Goal: Find specific page/section: Find specific page/section

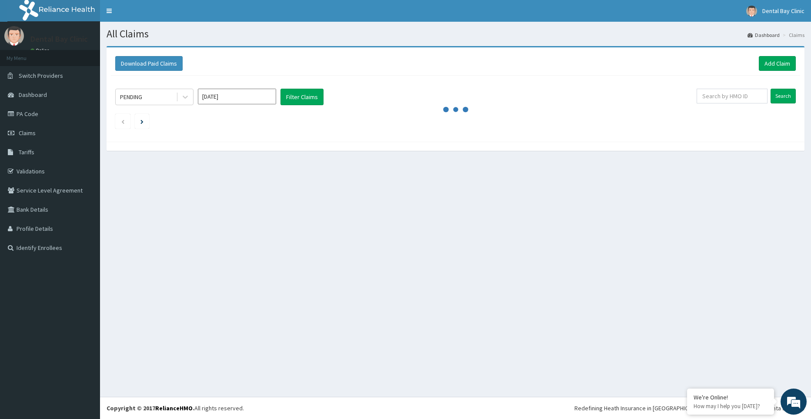
drag, startPoint x: 466, startPoint y: 100, endPoint x: 455, endPoint y: 120, distance: 23.4
click at [464, 101] on icon "audio-loading" at bounding box center [456, 110] width 26 height 26
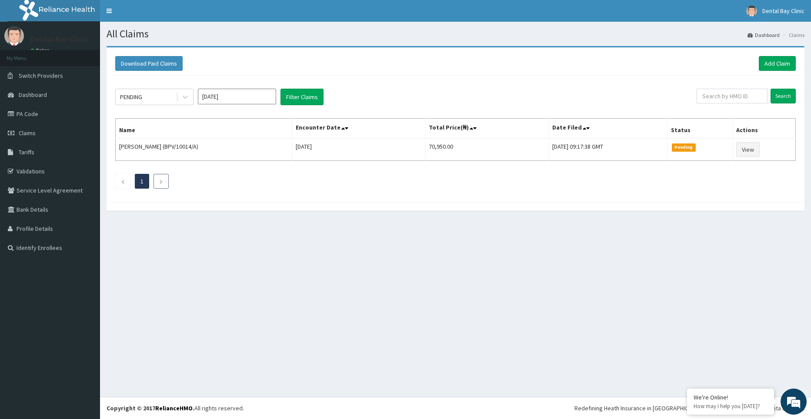
click at [157, 181] on li at bounding box center [160, 181] width 15 height 15
click at [140, 181] on link "1" at bounding box center [141, 181] width 3 height 8
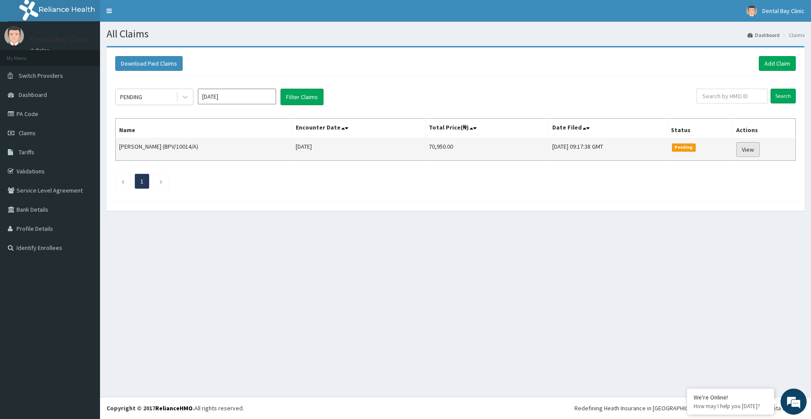
click at [754, 151] on link "View" at bounding box center [747, 149] width 23 height 15
click at [747, 153] on link "View" at bounding box center [747, 149] width 23 height 15
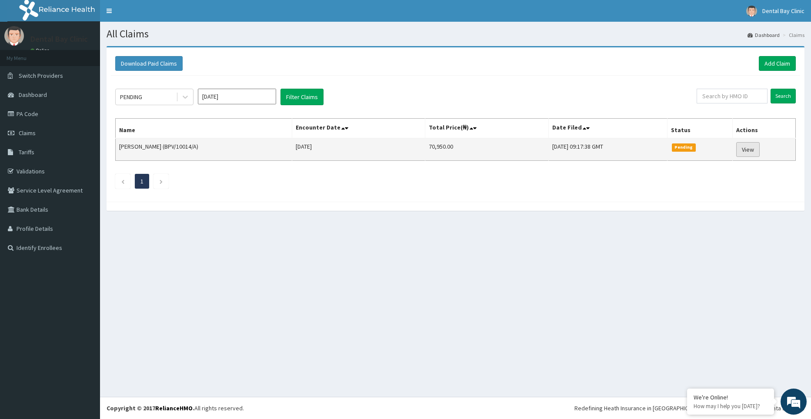
click at [747, 153] on link "View" at bounding box center [747, 149] width 23 height 15
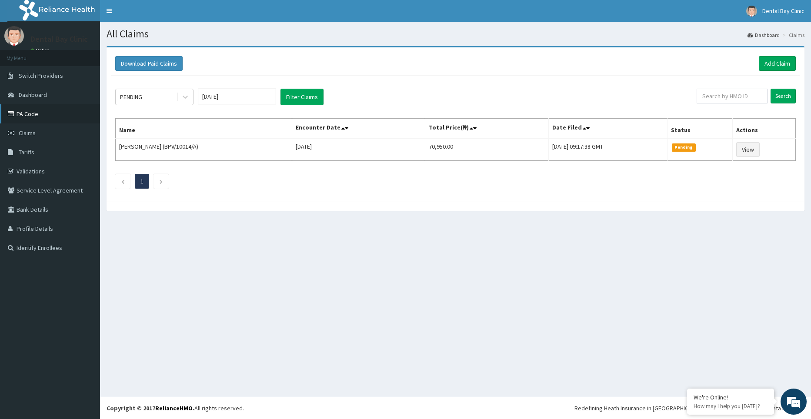
click at [33, 111] on link "PA Code" at bounding box center [50, 113] width 100 height 19
